Goal: Task Accomplishment & Management: Use online tool/utility

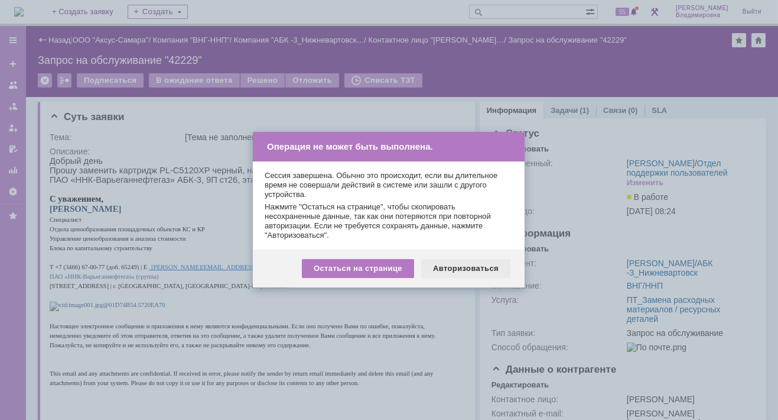
click at [460, 269] on div "Авторизоваться" at bounding box center [465, 268] width 89 height 19
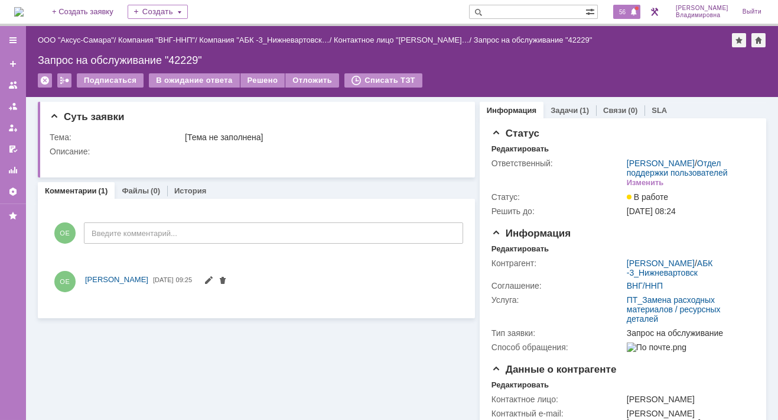
click at [629, 12] on span "56" at bounding box center [623, 12] width 14 height 8
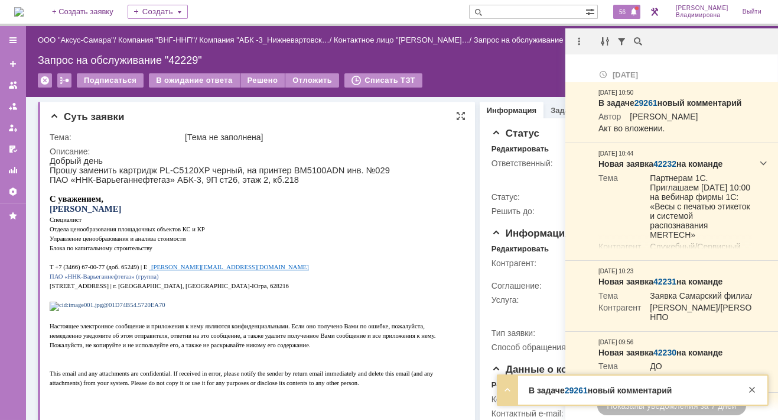
click at [365, 242] on p "Управление ценообразования и анализа стоимости" at bounding box center [253, 237] width 406 height 9
click at [327, 261] on p at bounding box center [253, 256] width 406 height 9
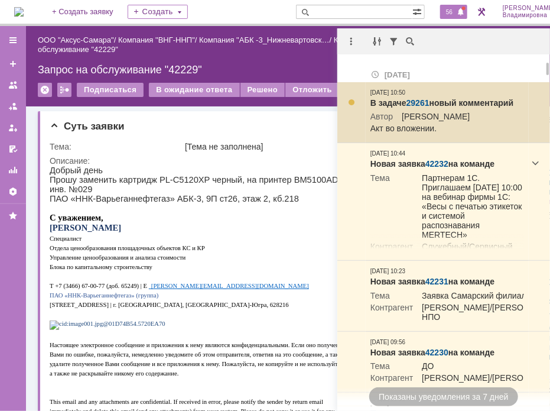
click at [421, 104] on link "29261" at bounding box center [418, 102] width 23 height 9
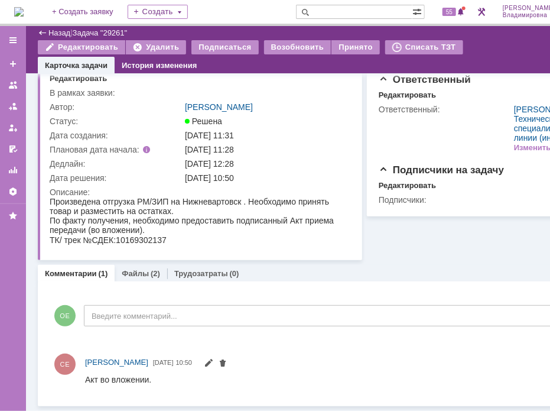
scroll to position [29, 0]
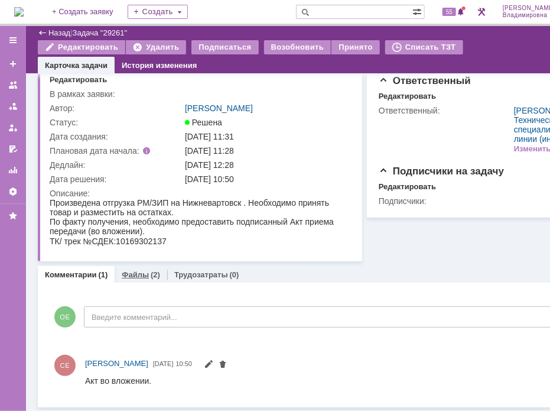
click at [135, 273] on link "Файлы" at bounding box center [135, 274] width 27 height 9
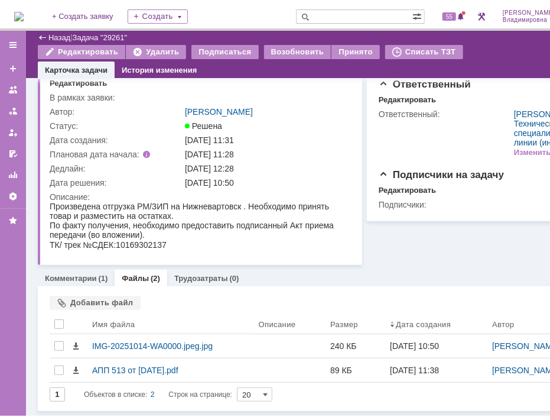
scroll to position [29, 0]
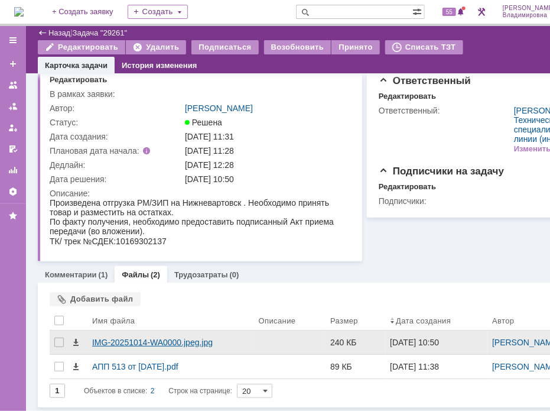
click at [128, 343] on div "IMG-20251014-WA0000.jpeg.jpg" at bounding box center [170, 341] width 157 height 9
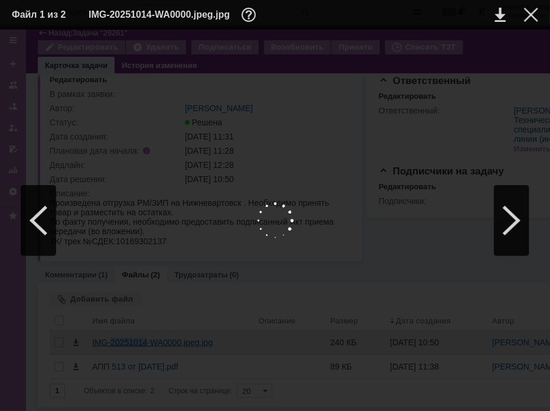
click at [128, 343] on body "Идет загрузка, пожалуйста, подождите. На домашнюю + Создать заявку Создать 55 О…" at bounding box center [302, 205] width 605 height 411
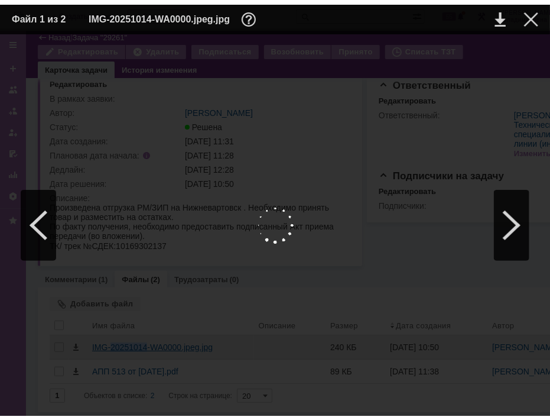
scroll to position [20, 0]
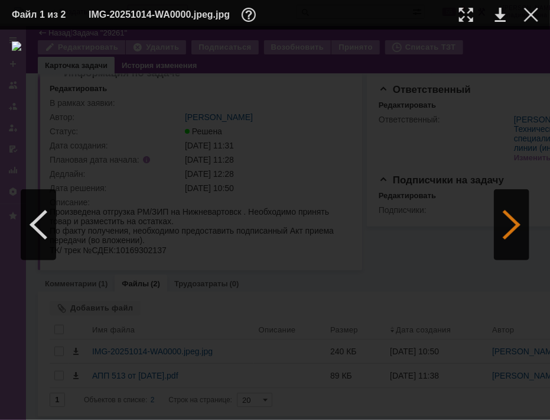
click at [508, 224] on div at bounding box center [511, 224] width 35 height 71
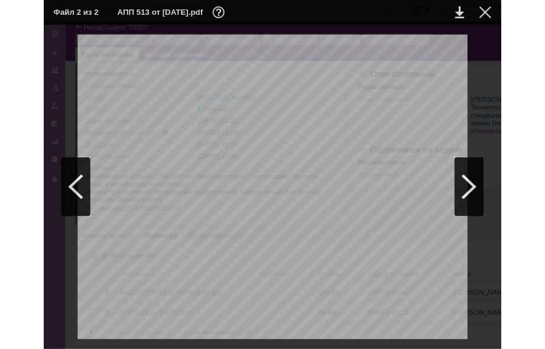
scroll to position [0, 0]
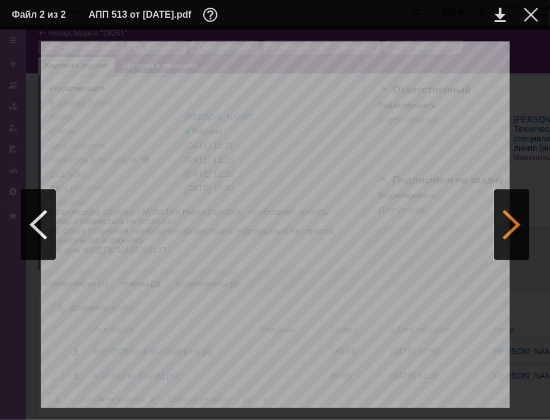
click at [515, 220] on div at bounding box center [511, 224] width 35 height 71
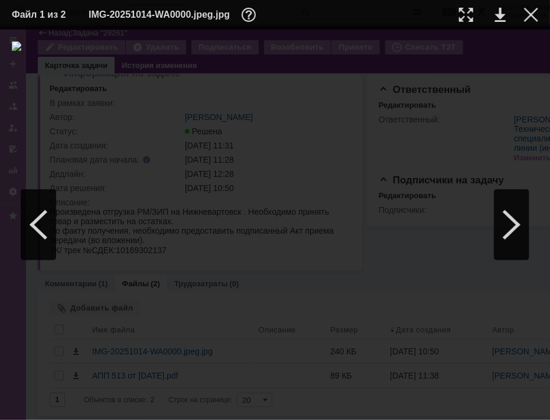
drag, startPoint x: 48, startPoint y: 34, endPoint x: 458, endPoint y: 61, distance: 410.4
click at [456, 66] on div at bounding box center [275, 224] width 527 height 366
click at [502, 15] on link at bounding box center [500, 15] width 11 height 14
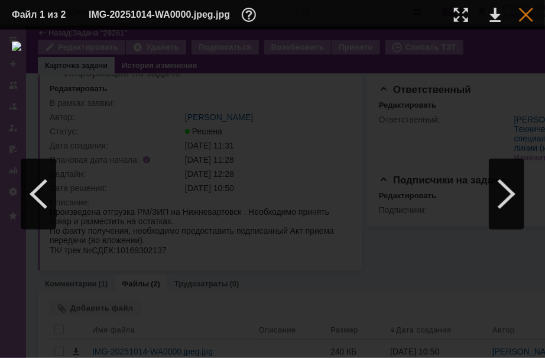
click at [530, 15] on div at bounding box center [526, 15] width 14 height 14
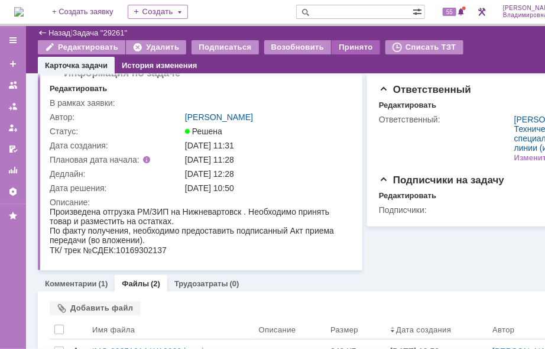
click at [340, 47] on div "Принято" at bounding box center [356, 47] width 48 height 14
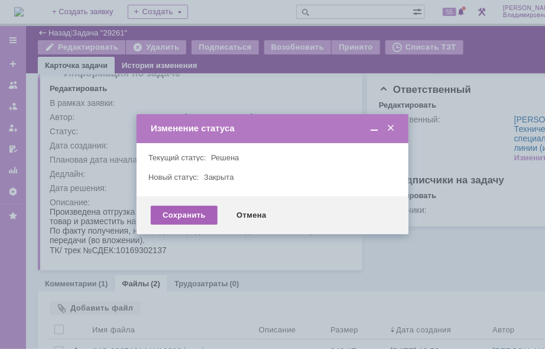
click at [185, 217] on div "Сохранить" at bounding box center [184, 215] width 67 height 19
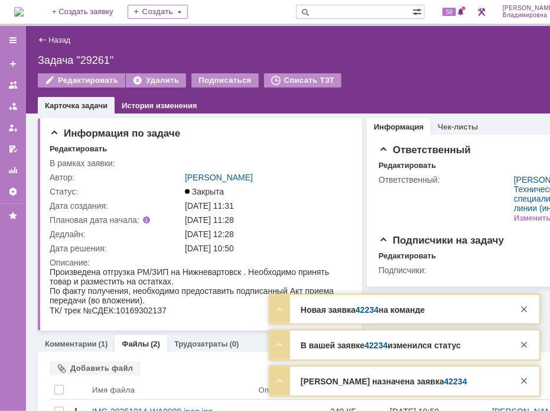
click at [444, 384] on link "42234" at bounding box center [455, 380] width 23 height 9
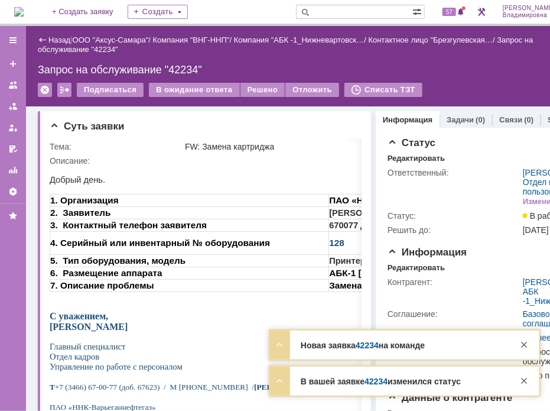
click at [425, 53] on div "Назад | ООО "Аксус-Самара" / Компания "ВНГ-ННП" / Компания "АБК -1_Нижневартовс…" at bounding box center [315, 45] width 555 height 24
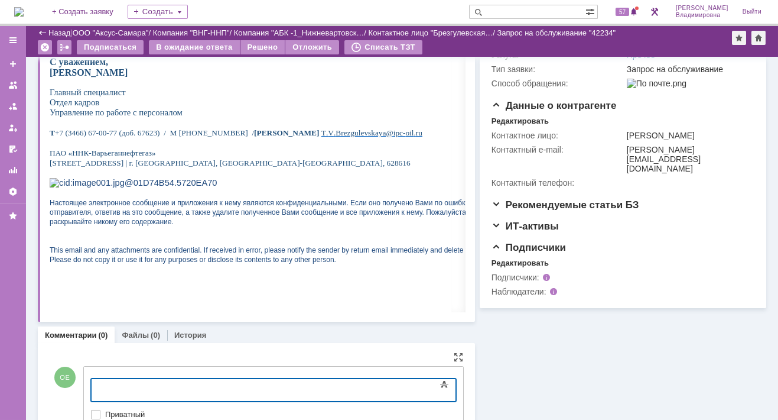
scroll to position [266, 0]
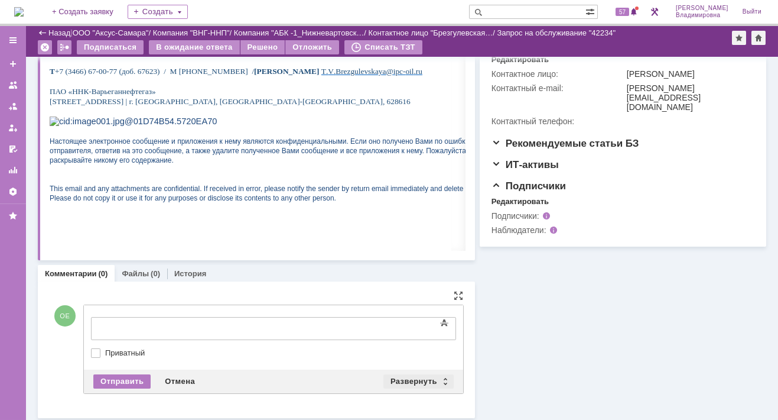
click at [410, 374] on div "Развернуть" at bounding box center [419, 381] width 70 height 14
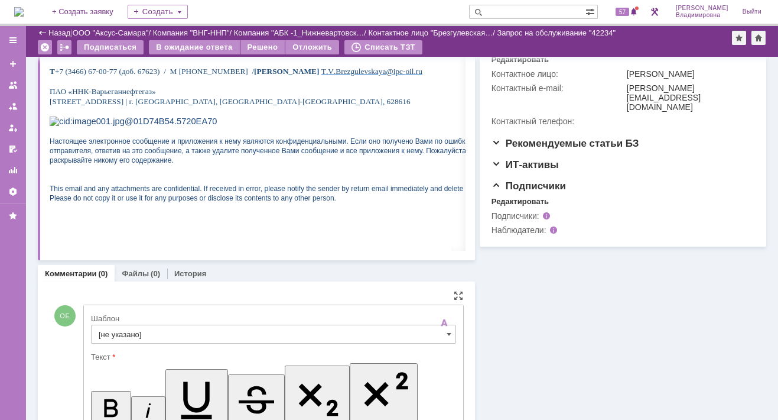
scroll to position [0, 0]
click at [116, 334] on input "[не указано]" at bounding box center [273, 333] width 365 height 19
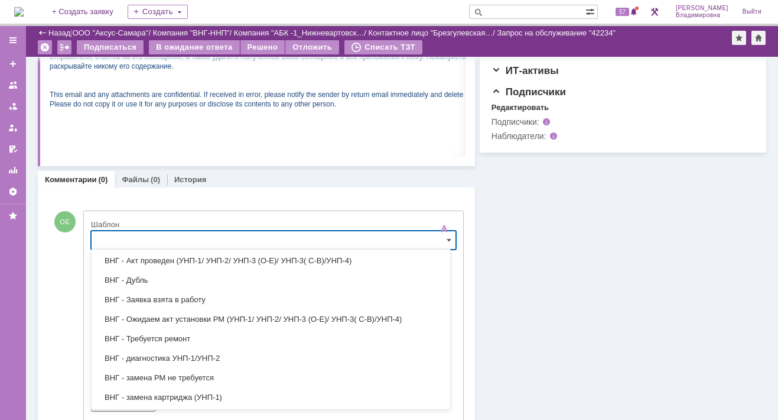
scroll to position [177, 0]
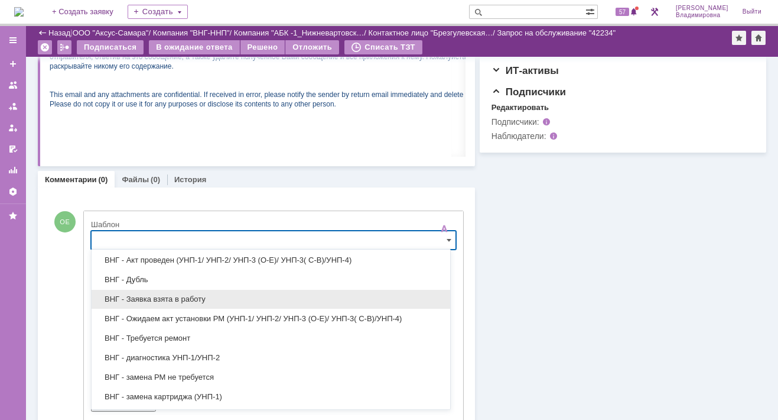
click at [155, 295] on span "ВНГ - Заявка взята в работу" at bounding box center [271, 298] width 345 height 9
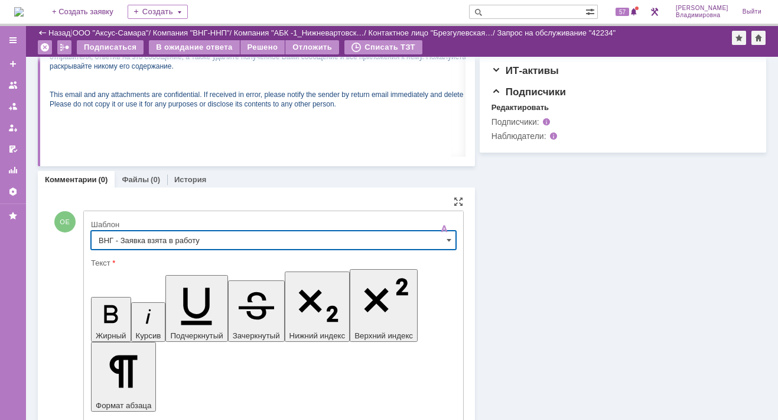
type input "ВНГ - Заявка взята в работу"
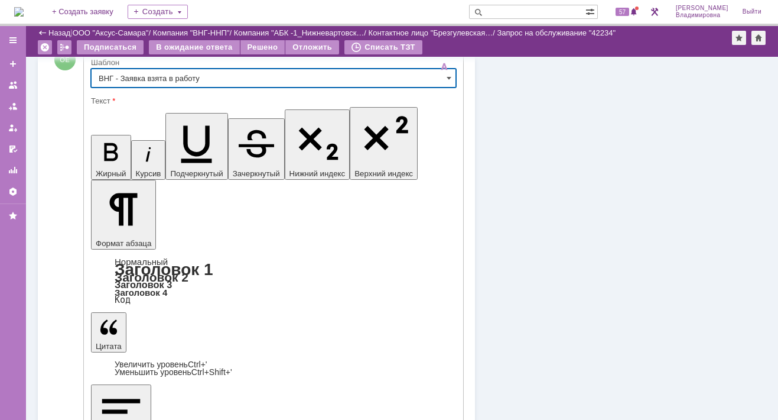
scroll to position [552, 0]
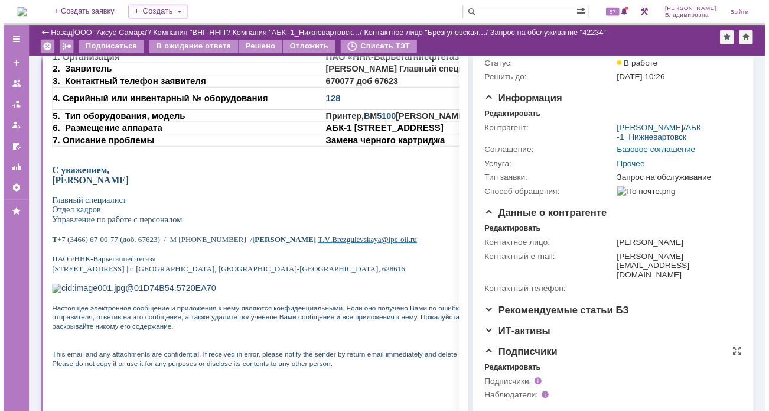
scroll to position [181, 0]
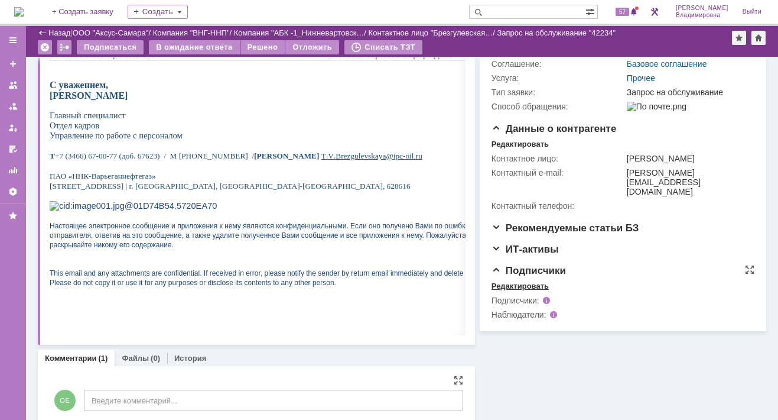
click at [513, 291] on div "Редактировать" at bounding box center [520, 285] width 57 height 9
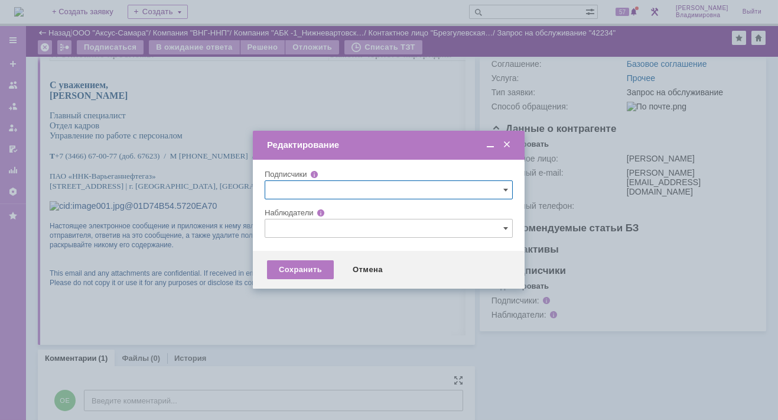
drag, startPoint x: 294, startPoint y: 223, endPoint x: 292, endPoint y: 230, distance: 6.7
click at [293, 224] on input "text" at bounding box center [389, 228] width 248 height 19
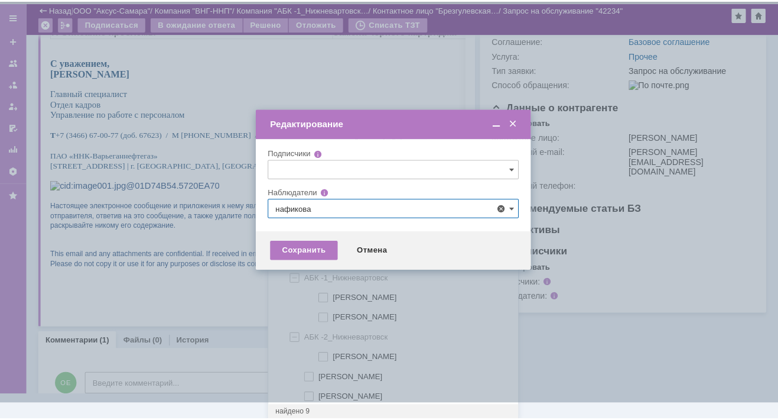
scroll to position [0, 0]
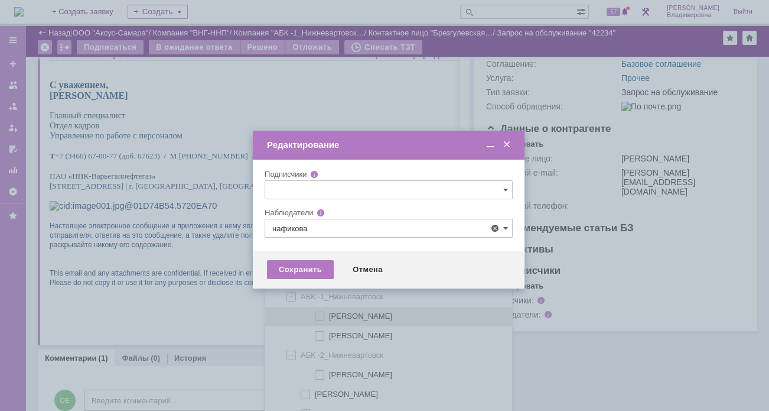
click at [329, 313] on span at bounding box center [329, 314] width 0 height 6
click at [321, 313] on input "[PERSON_NAME]" at bounding box center [321, 317] width 8 height 8
type input "[PERSON_NAME]"
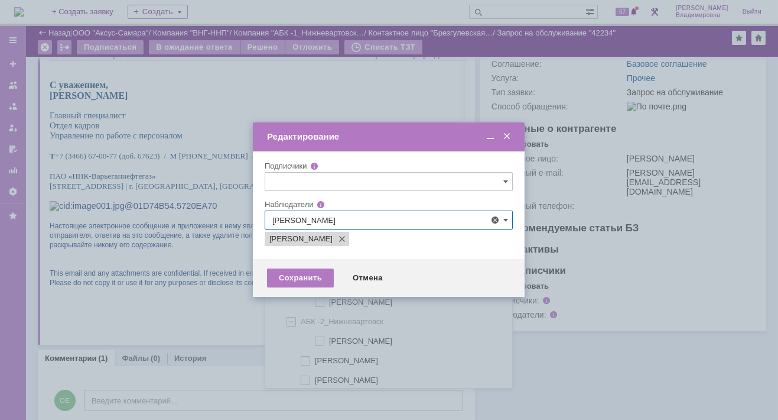
click at [229, 278] on div at bounding box center [389, 210] width 778 height 420
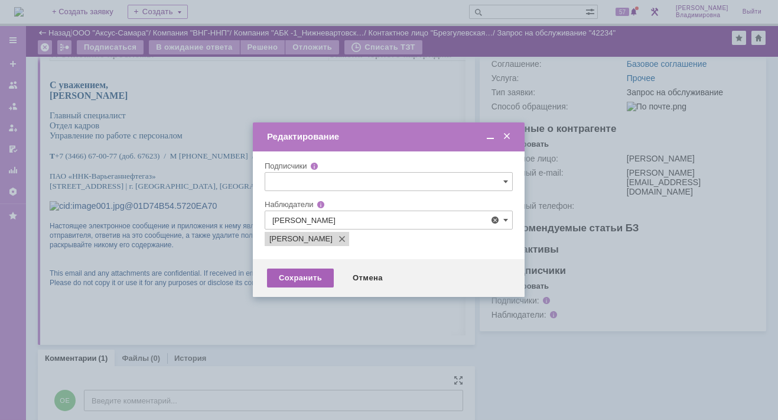
click at [301, 274] on div "Сохранить" at bounding box center [300, 277] width 67 height 19
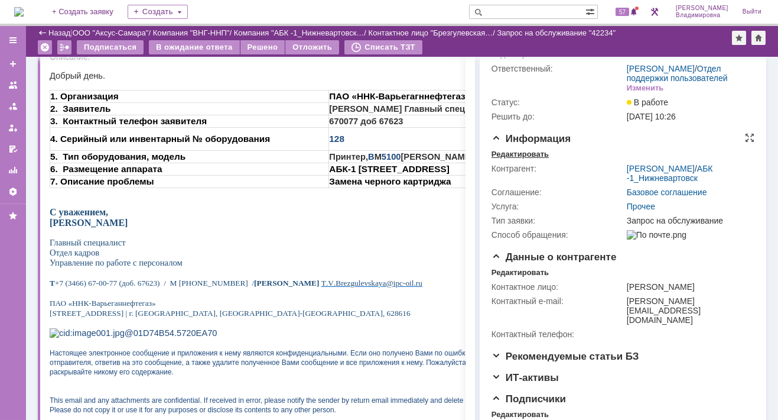
click at [508, 159] on div "Редактировать" at bounding box center [520, 154] width 57 height 9
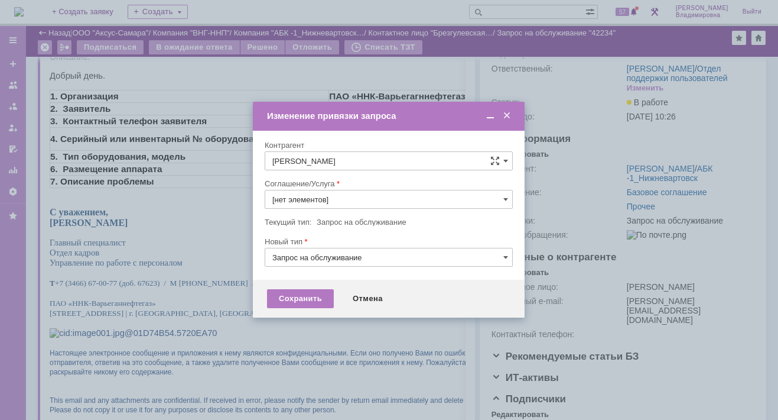
type input "Прочее"
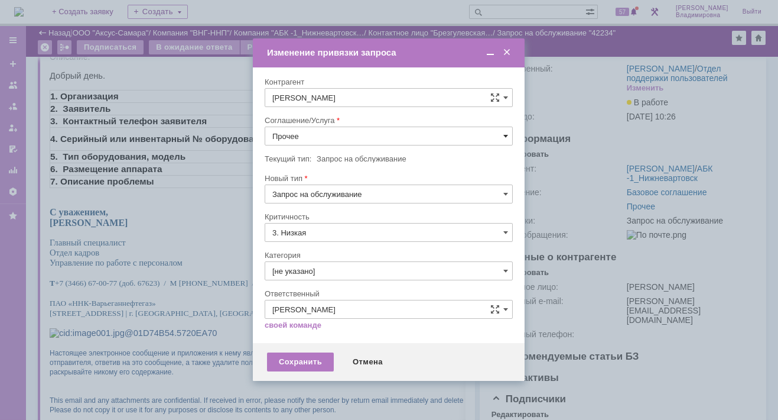
click at [503, 135] on span at bounding box center [505, 135] width 5 height 9
click at [321, 277] on span "ПТ_Замена расходных материалов / ресурсных деталей" at bounding box center [388, 281] width 233 height 9
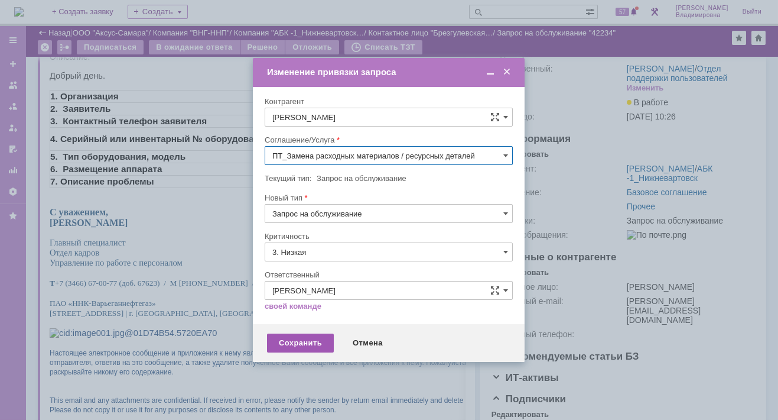
type input "ПТ_Замена расходных материалов / ресурсных деталей"
click at [288, 343] on div "Сохранить" at bounding box center [300, 342] width 67 height 19
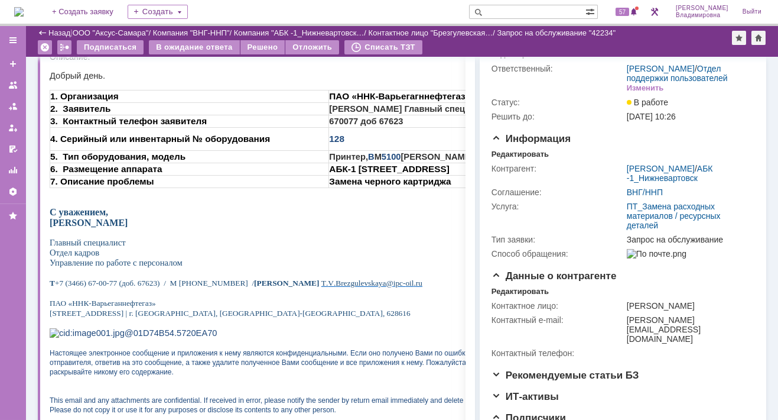
scroll to position [0, 0]
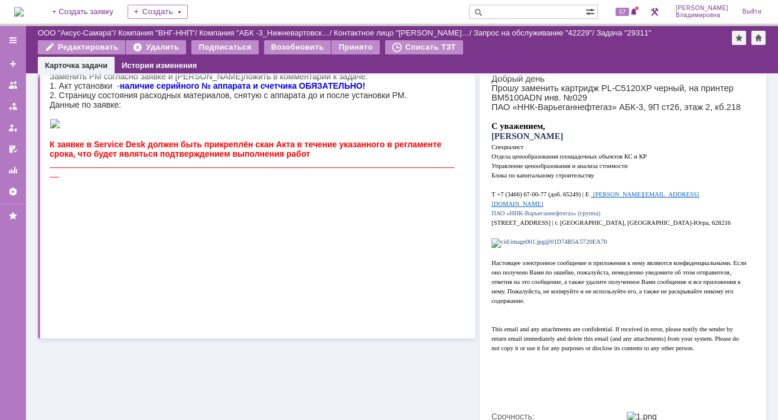
scroll to position [59, 0]
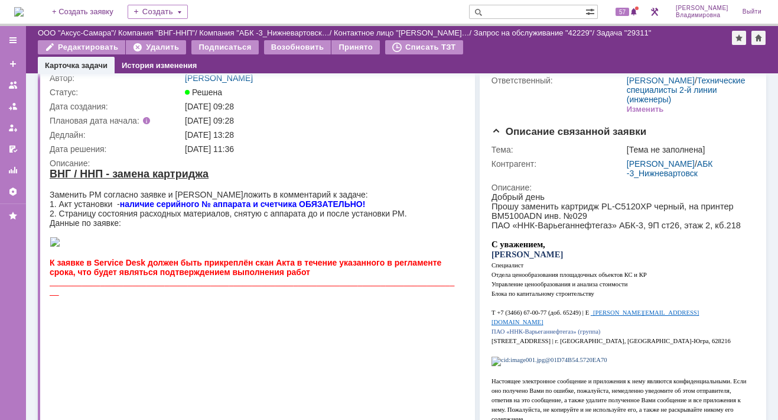
click at [392, 131] on div "[DATE] 13:28" at bounding box center [322, 134] width 274 height 9
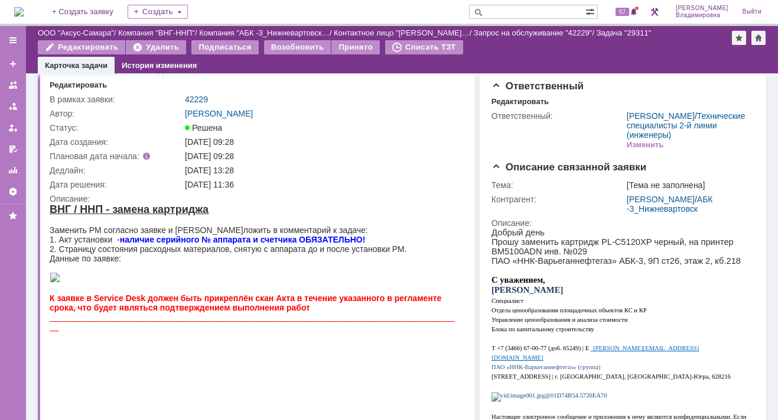
scroll to position [0, 0]
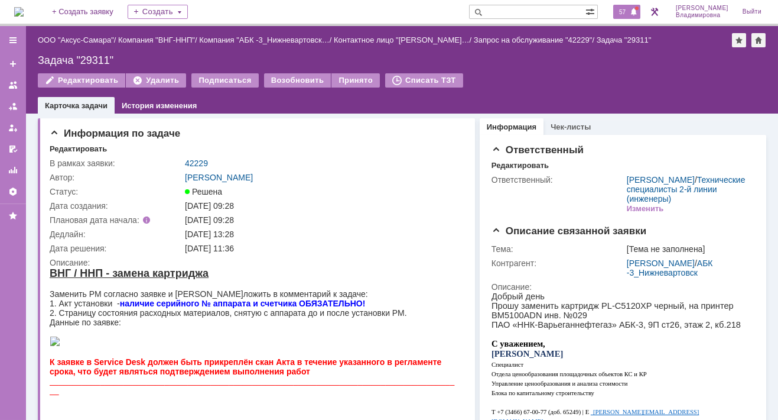
click at [629, 11] on span "57" at bounding box center [623, 12] width 14 height 8
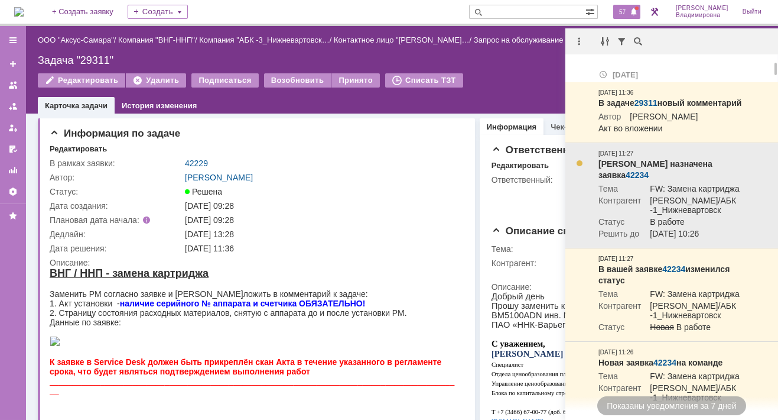
click at [649, 173] on link "42234" at bounding box center [637, 174] width 23 height 9
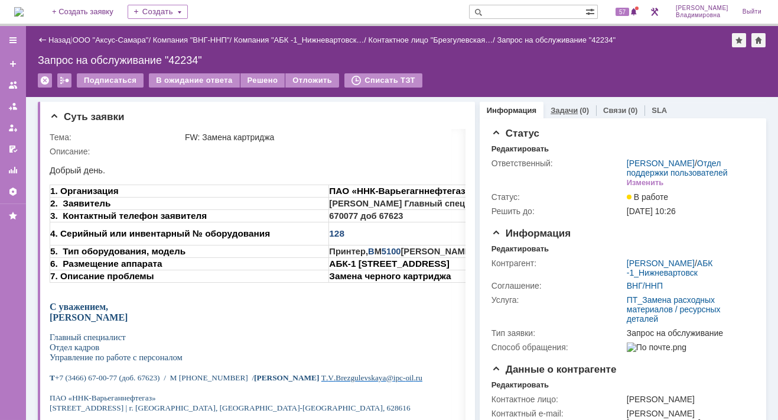
click at [551, 109] on link "Задачи" at bounding box center [564, 110] width 27 height 9
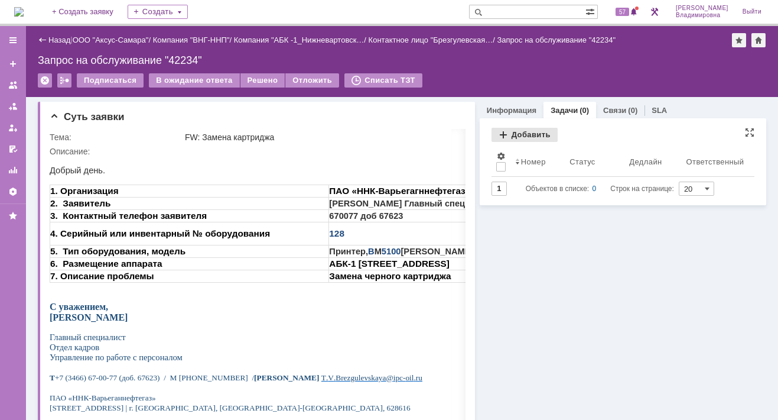
click at [519, 133] on div "Добавить" at bounding box center [525, 135] width 66 height 14
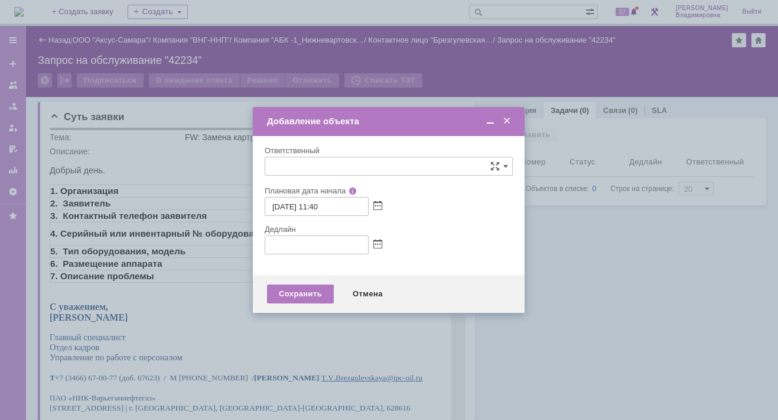
type input "[не указано]"
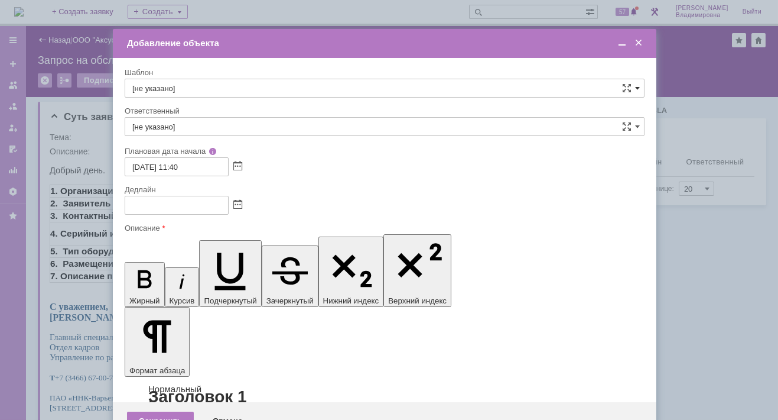
click at [638, 86] on span at bounding box center [637, 87] width 5 height 9
click at [167, 212] on span "ВНГ / ННП - замена РМ (Запрос на обслуживание)" at bounding box center [384, 216] width 505 height 9
type input "ВНГ / ННП - замена РМ (Запрос на обслуживание)"
type input "[PERSON_NAME]"
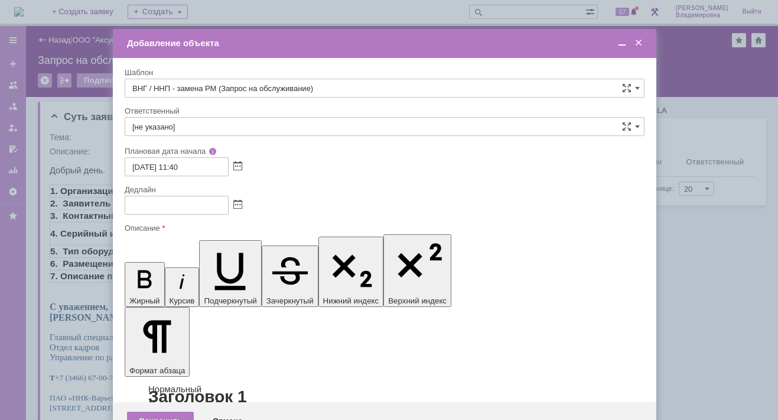
type input "14.10.2025 19:40"
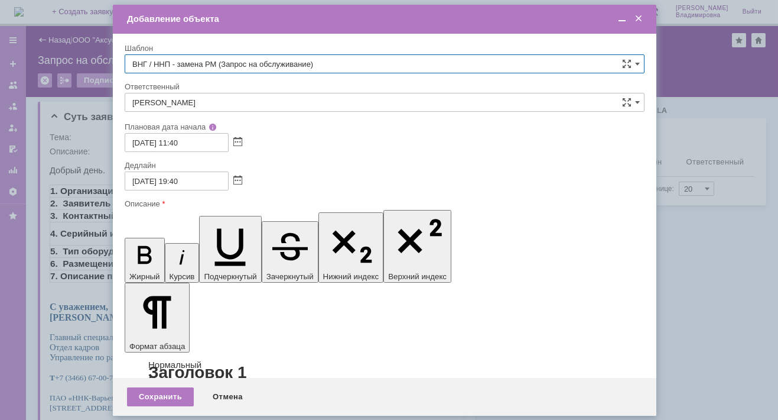
type input "ВНГ / ННП - замена РМ (Запрос на обслуживание)"
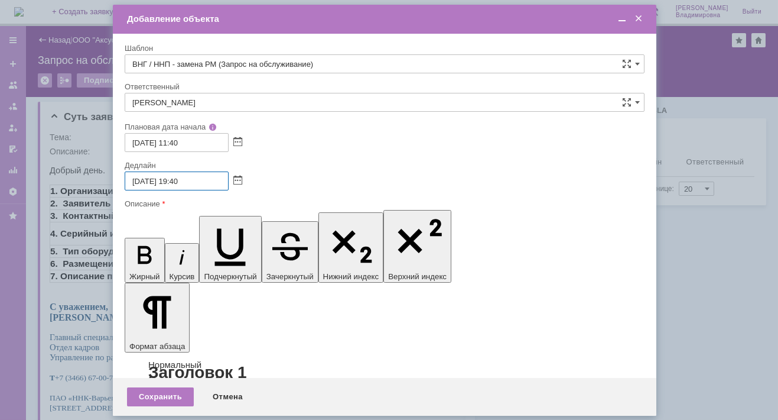
click at [180, 180] on input "14.10.2025 19:40" at bounding box center [177, 180] width 104 height 19
type input "14.10.2025 16:40"
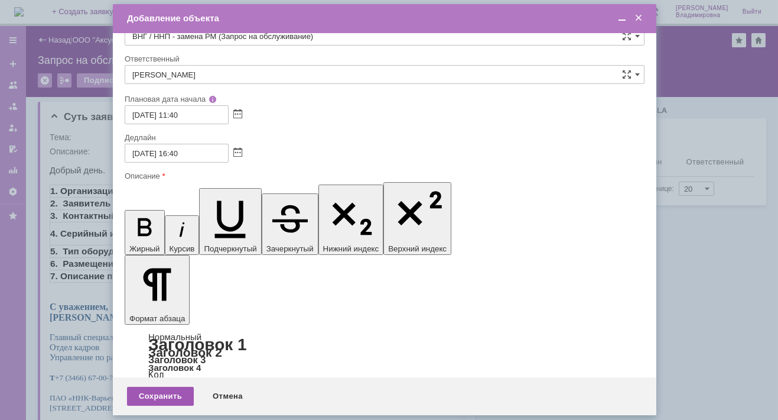
click at [167, 388] on div "Сохранить" at bounding box center [160, 395] width 67 height 19
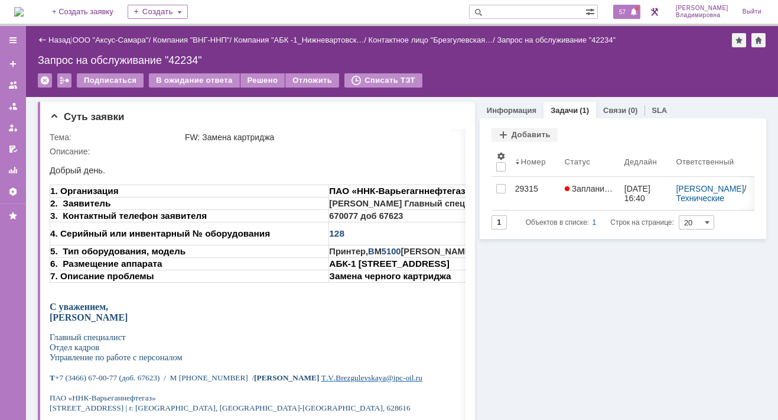
click at [629, 12] on span "57" at bounding box center [623, 12] width 14 height 8
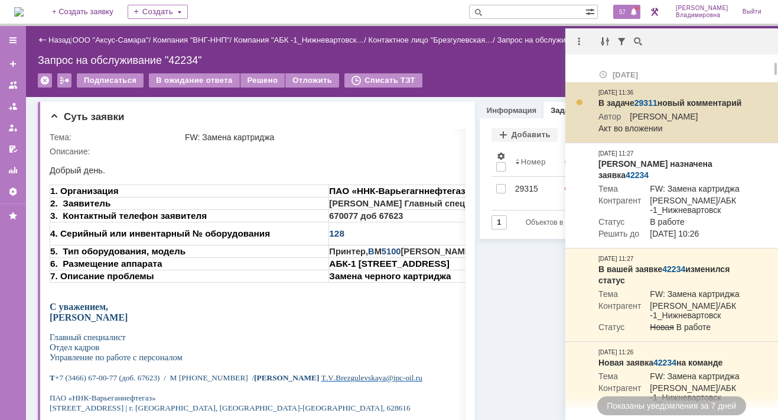
click at [645, 102] on link "29311" at bounding box center [646, 102] width 23 height 9
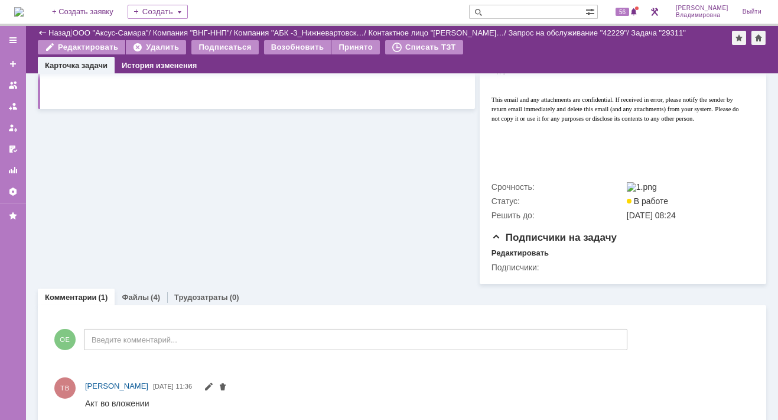
scroll to position [443, 0]
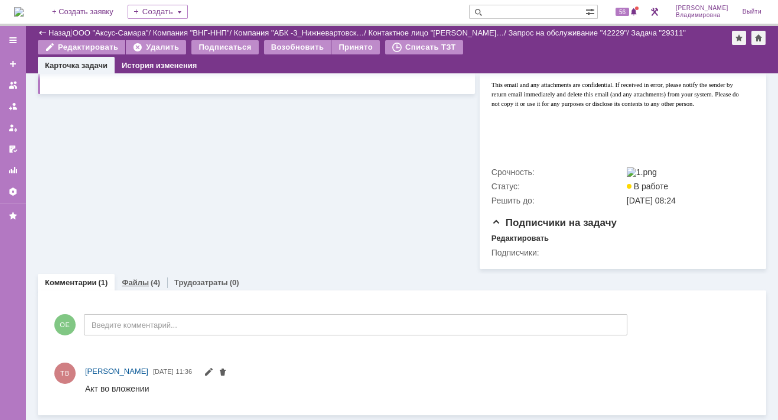
click at [138, 282] on link "Файлы" at bounding box center [135, 282] width 27 height 9
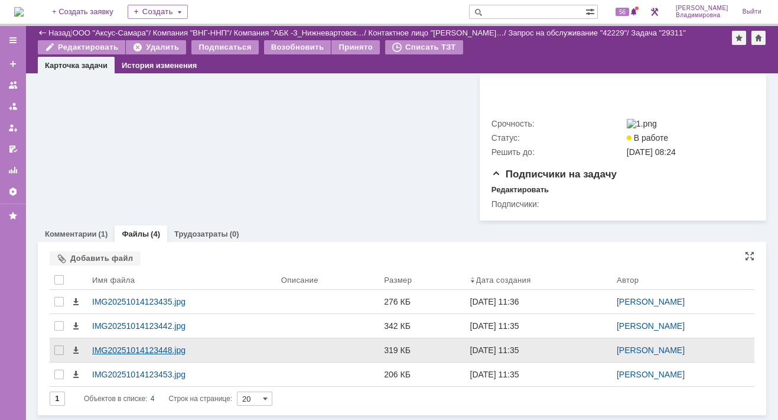
scroll to position [492, 0]
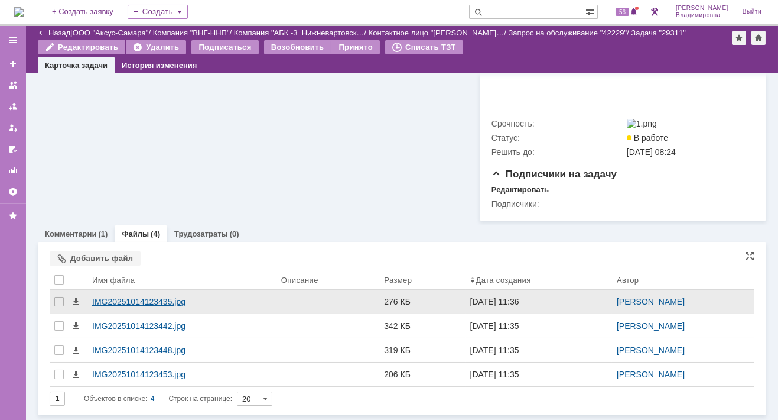
click at [109, 302] on div "IMG20251014123435.jpg" at bounding box center [182, 301] width 180 height 9
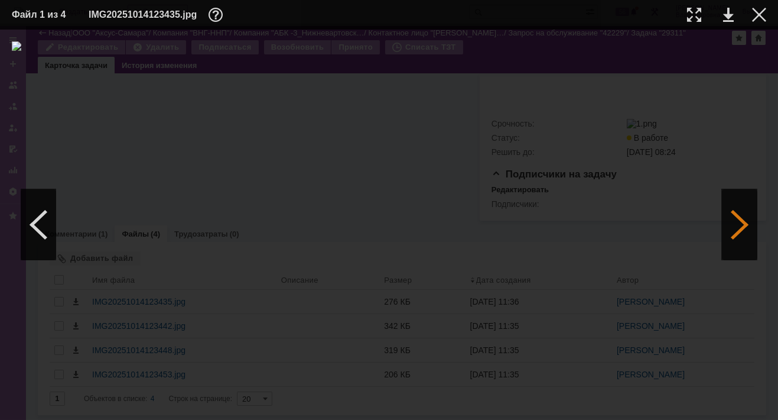
click at [743, 232] on div at bounding box center [739, 224] width 35 height 71
click at [747, 222] on div at bounding box center [739, 224] width 35 height 71
click at [765, 14] on div at bounding box center [759, 15] width 14 height 14
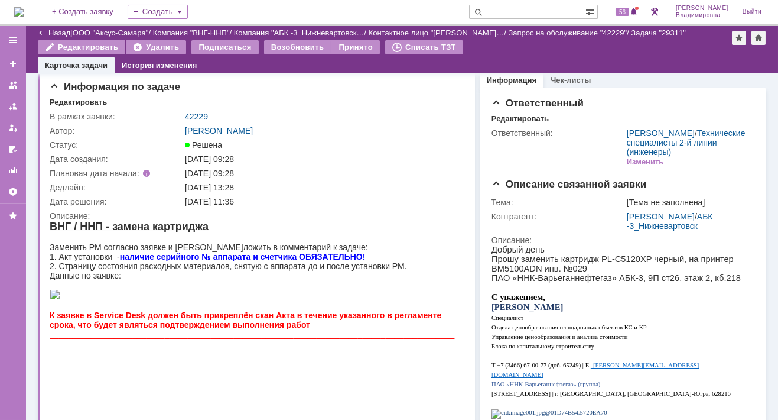
scroll to position [0, 0]
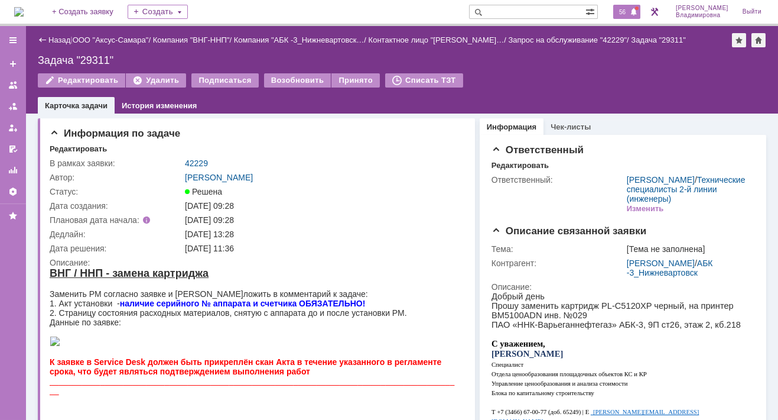
click at [628, 12] on span "56" at bounding box center [623, 12] width 14 height 8
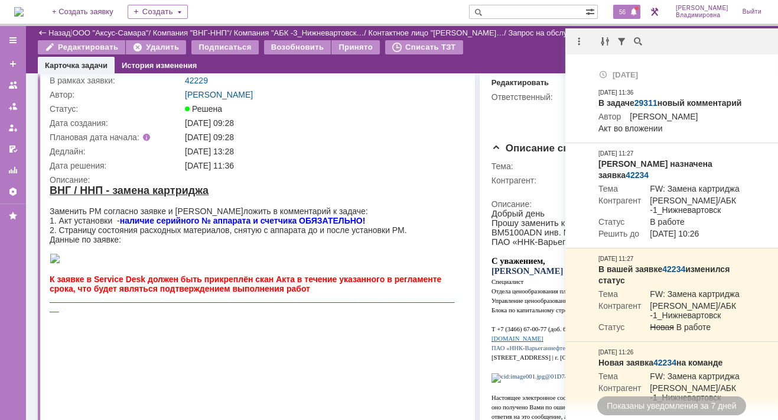
scroll to position [59, 0]
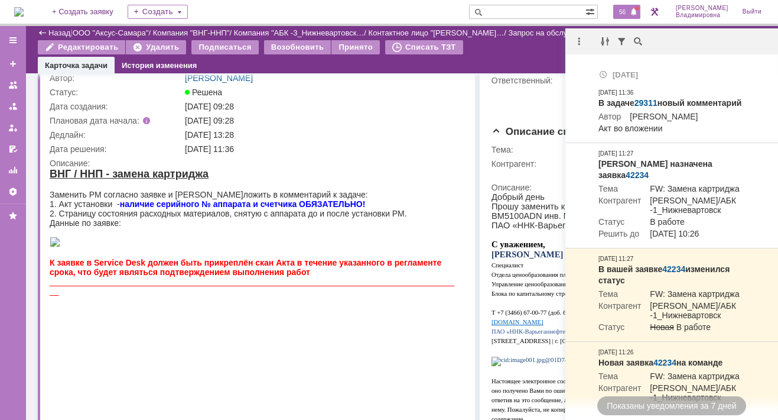
click at [506, 92] on td "Ответственный:" at bounding box center [558, 94] width 133 height 43
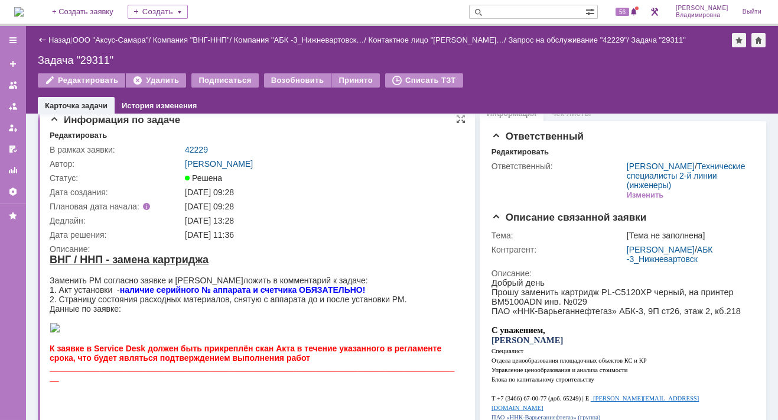
scroll to position [0, 0]
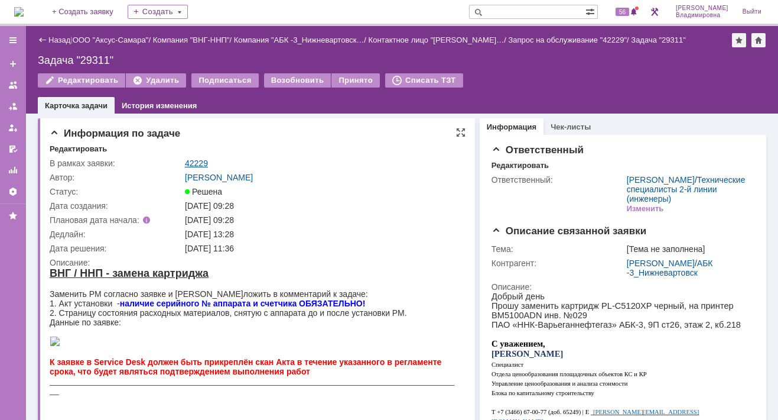
click at [199, 163] on link "42229" at bounding box center [196, 162] width 23 height 9
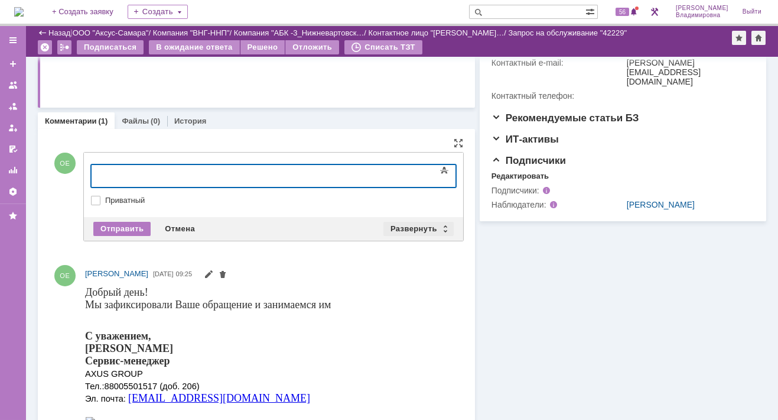
click at [401, 224] on div "Развернуть" at bounding box center [419, 229] width 70 height 14
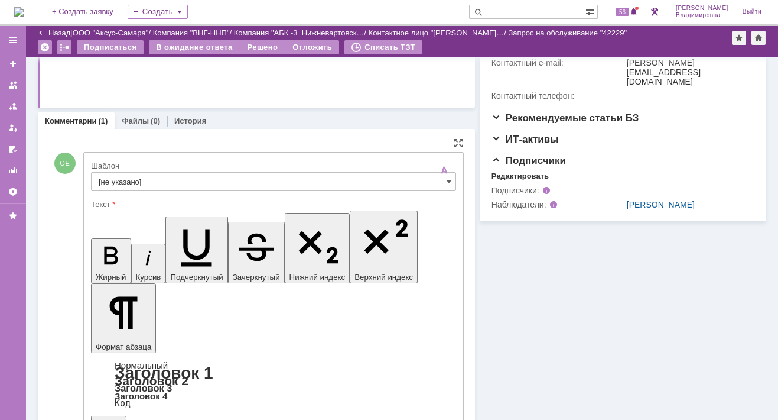
click at [112, 182] on input "[не указано]" at bounding box center [273, 181] width 365 height 19
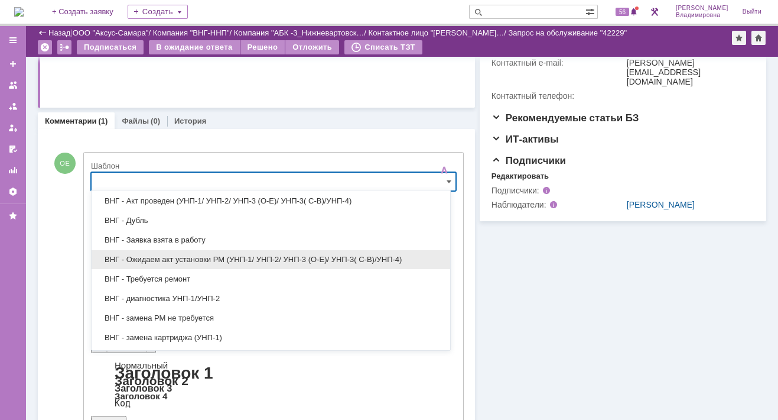
scroll to position [118, 0]
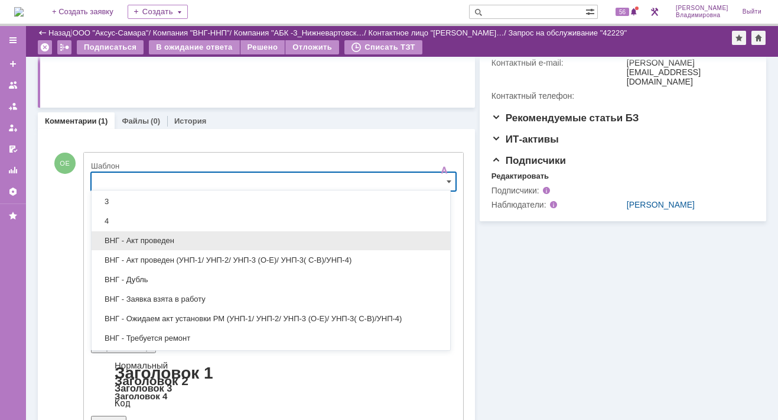
click at [151, 240] on span "ВНГ - Акт проведен" at bounding box center [271, 240] width 345 height 9
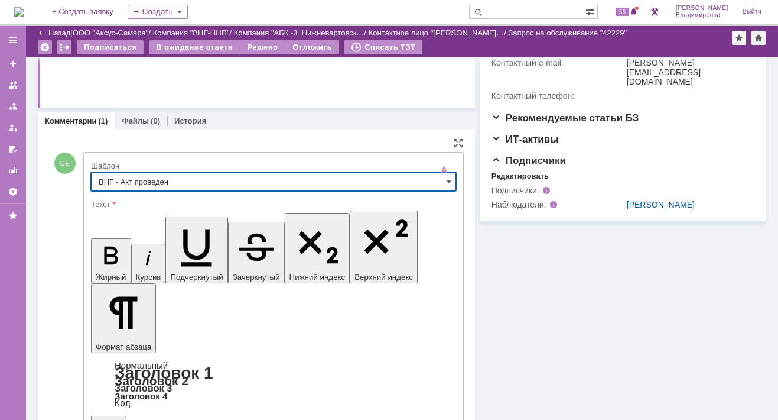
type input "ВНГ - Акт проведен"
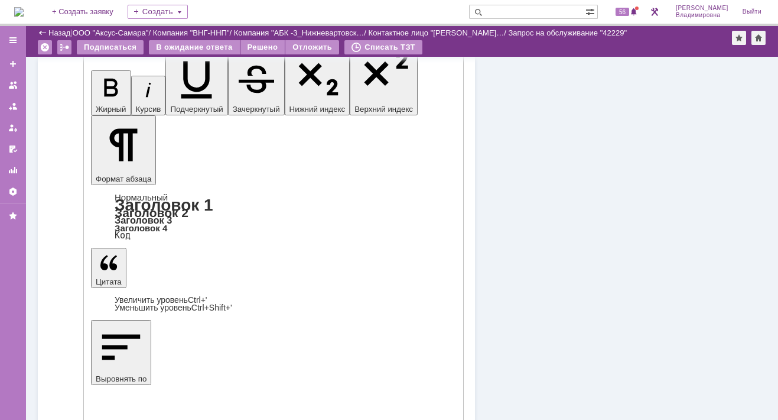
scroll to position [547, 0]
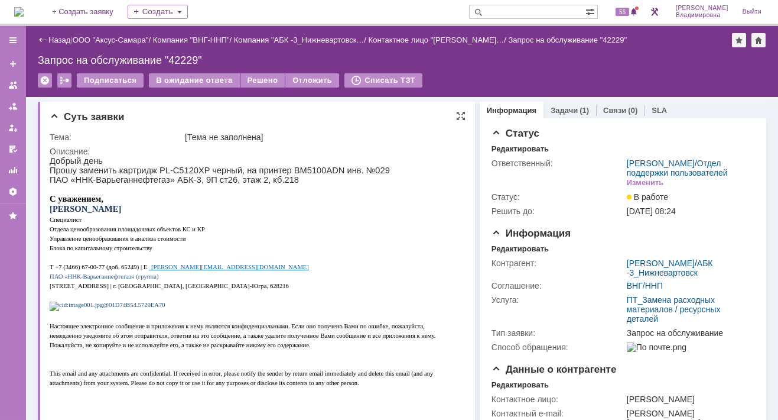
scroll to position [0, 0]
drag, startPoint x: 633, startPoint y: 123, endPoint x: 632, endPoint y: 116, distance: 6.6
click at [633, 122] on div "Статус Редактировать Ответственный: [PERSON_NAME] / Отдел поддержки пользовател…" at bounding box center [623, 344] width 287 height 453
click at [628, 10] on span "56" at bounding box center [623, 12] width 14 height 8
click at [484, 69] on div "Назад | ООО "Аксус-Самара" / Компания "ВНГ-ННП" / Компания "АБК -3_Нижневартовс…" at bounding box center [402, 61] width 752 height 71
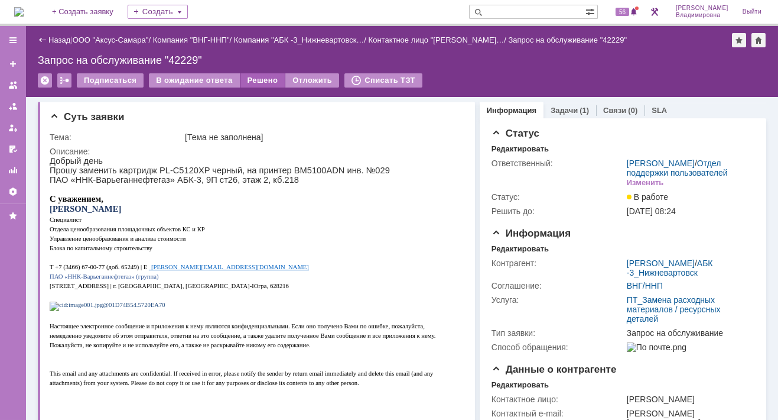
click at [253, 79] on div "Решено" at bounding box center [263, 80] width 45 height 14
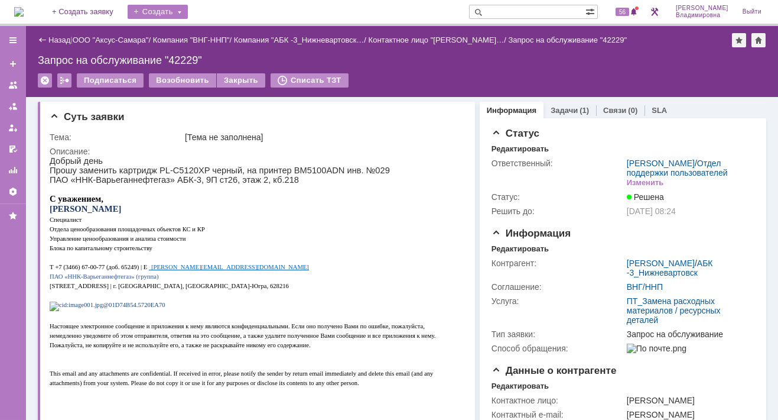
click at [179, 7] on div "Создать" at bounding box center [158, 12] width 60 height 14
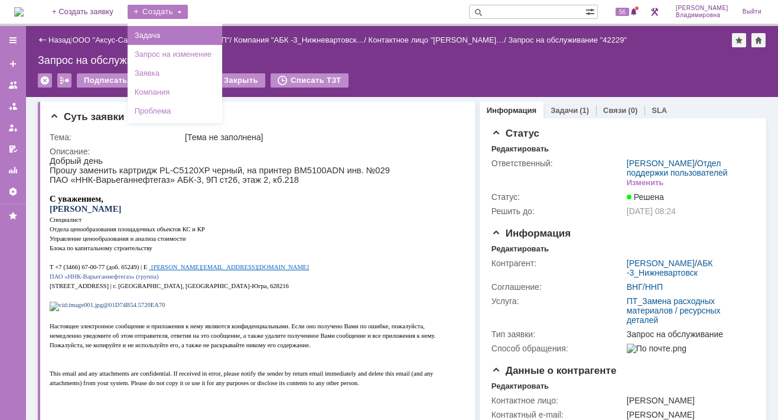
click at [177, 34] on link "Задача" at bounding box center [175, 35] width 90 height 14
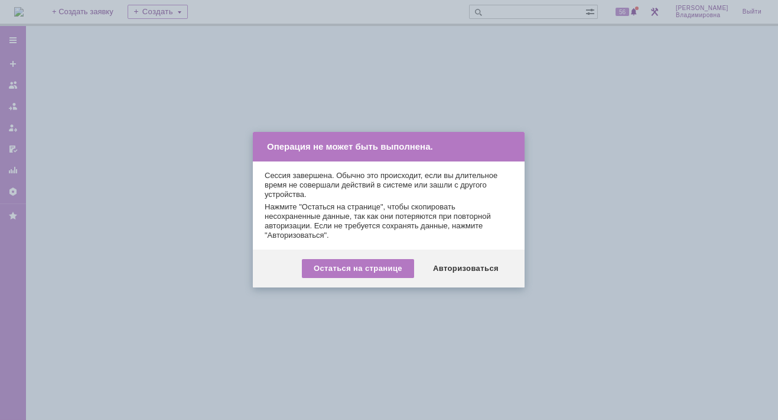
click at [289, 39] on div at bounding box center [389, 210] width 778 height 420
